Goal: Find specific page/section: Find specific page/section

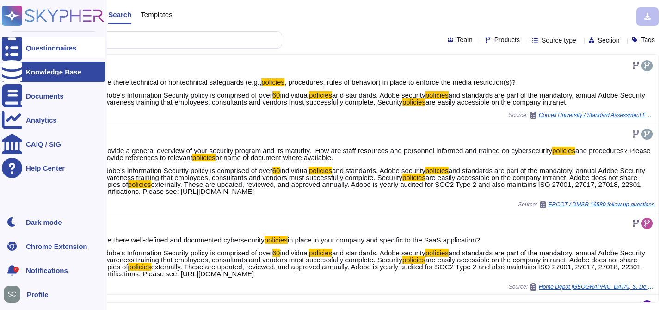
click at [23, 40] on div "Questionnaires Knowledge Base Documents Analytics CAIQ / SIG Help Center Dark m…" at bounding box center [333, 155] width 666 height 310
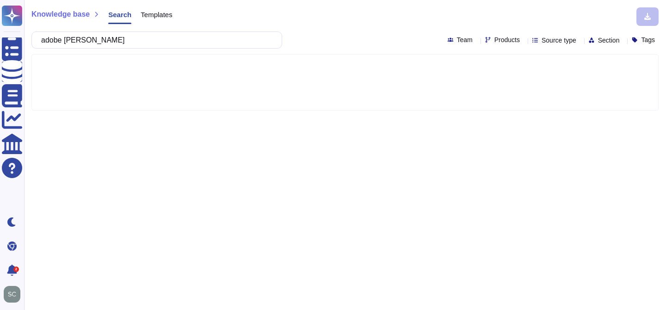
type input "adobe [PERSON_NAME]"
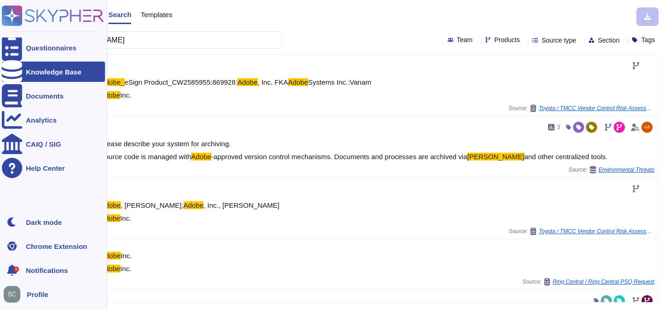
click at [55, 19] on icon at bounding box center [53, 16] width 102 height 20
